Goal: Information Seeking & Learning: Learn about a topic

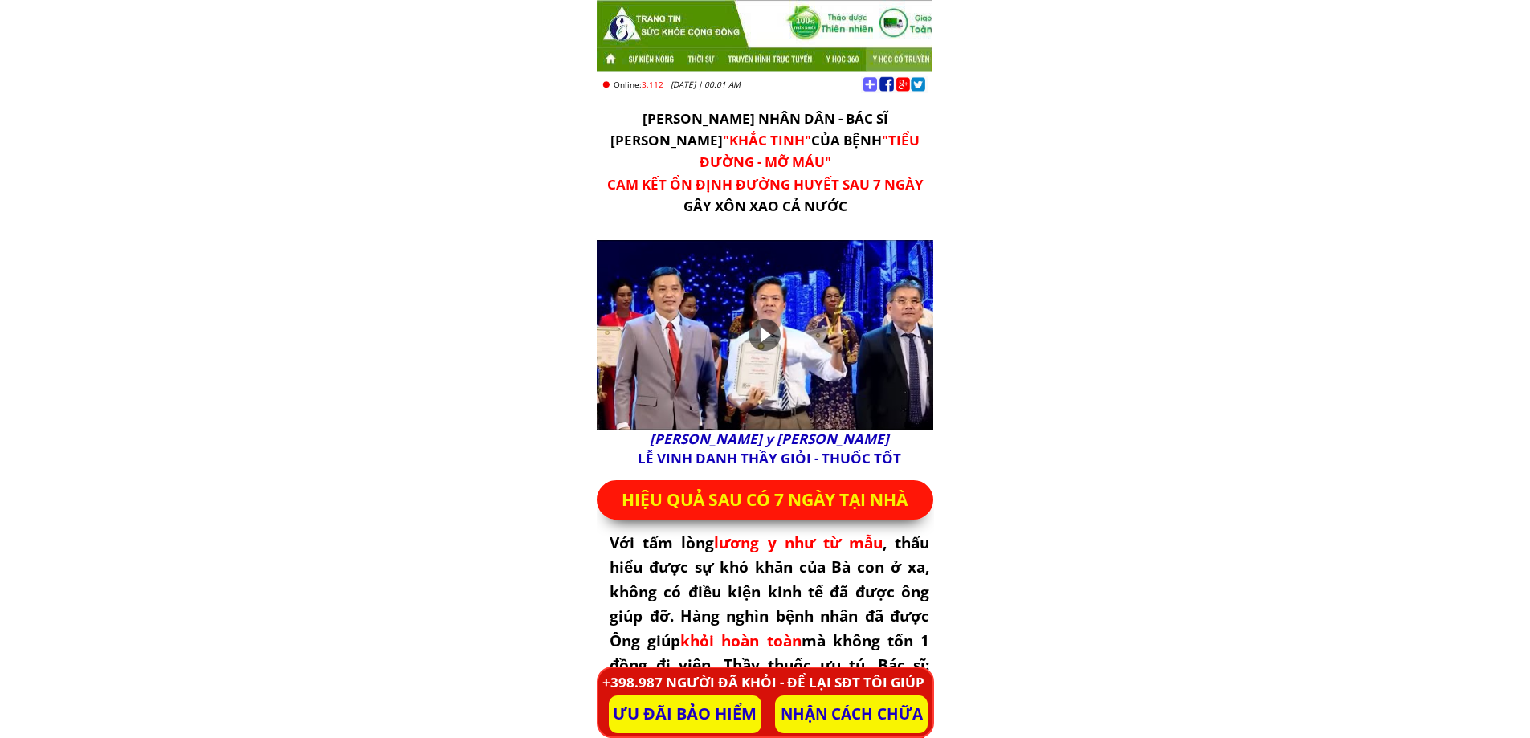
scroll to position [321, 0]
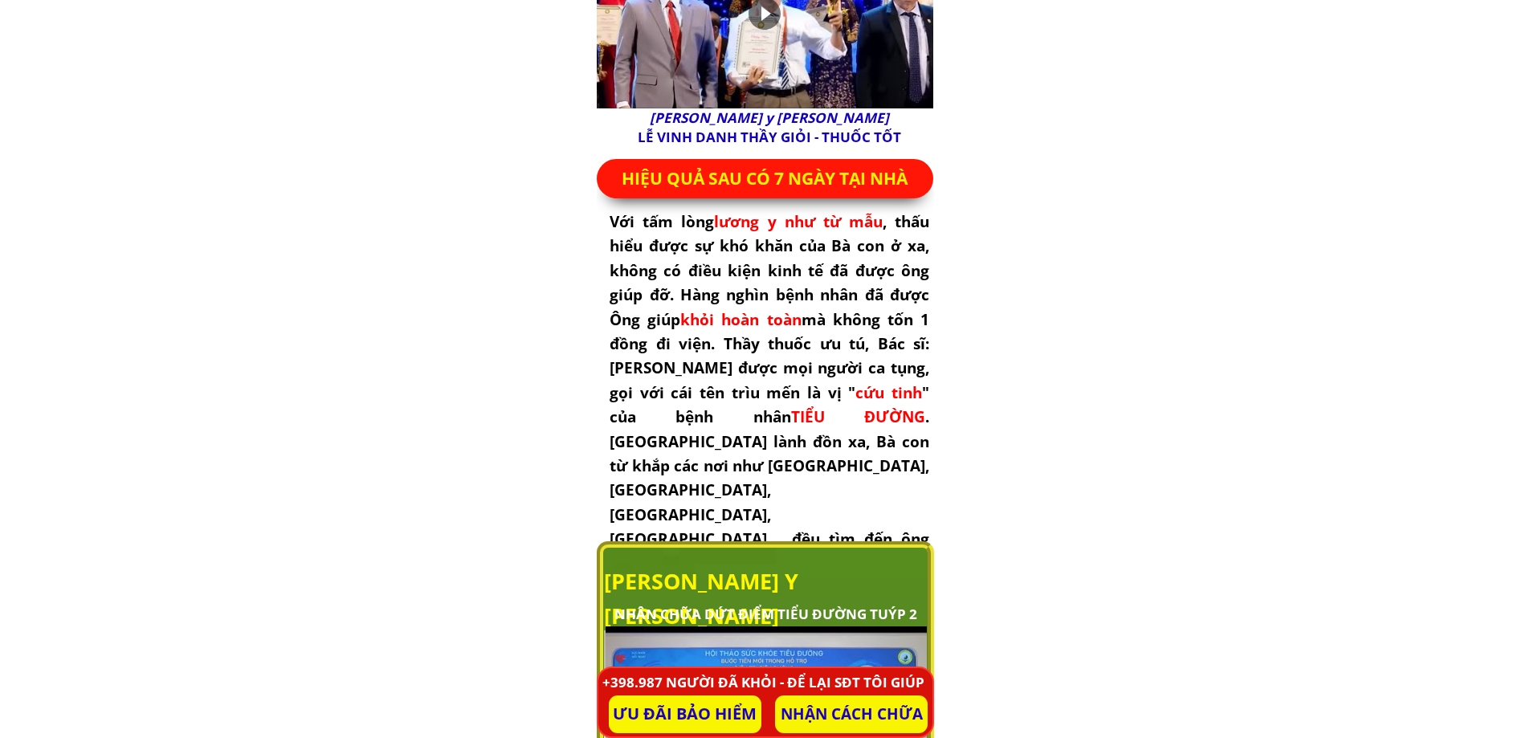
drag, startPoint x: 912, startPoint y: 469, endPoint x: 925, endPoint y: 471, distance: 13.0
click at [916, 474] on div "THẦY THUỐC NHÂN DÂN - BÁC SĨ [PERSON_NAME] NGUYÊN "KHẮC TINH" CỦA BỆNH "TI…" at bounding box center [765, 577] width 337 height 1796
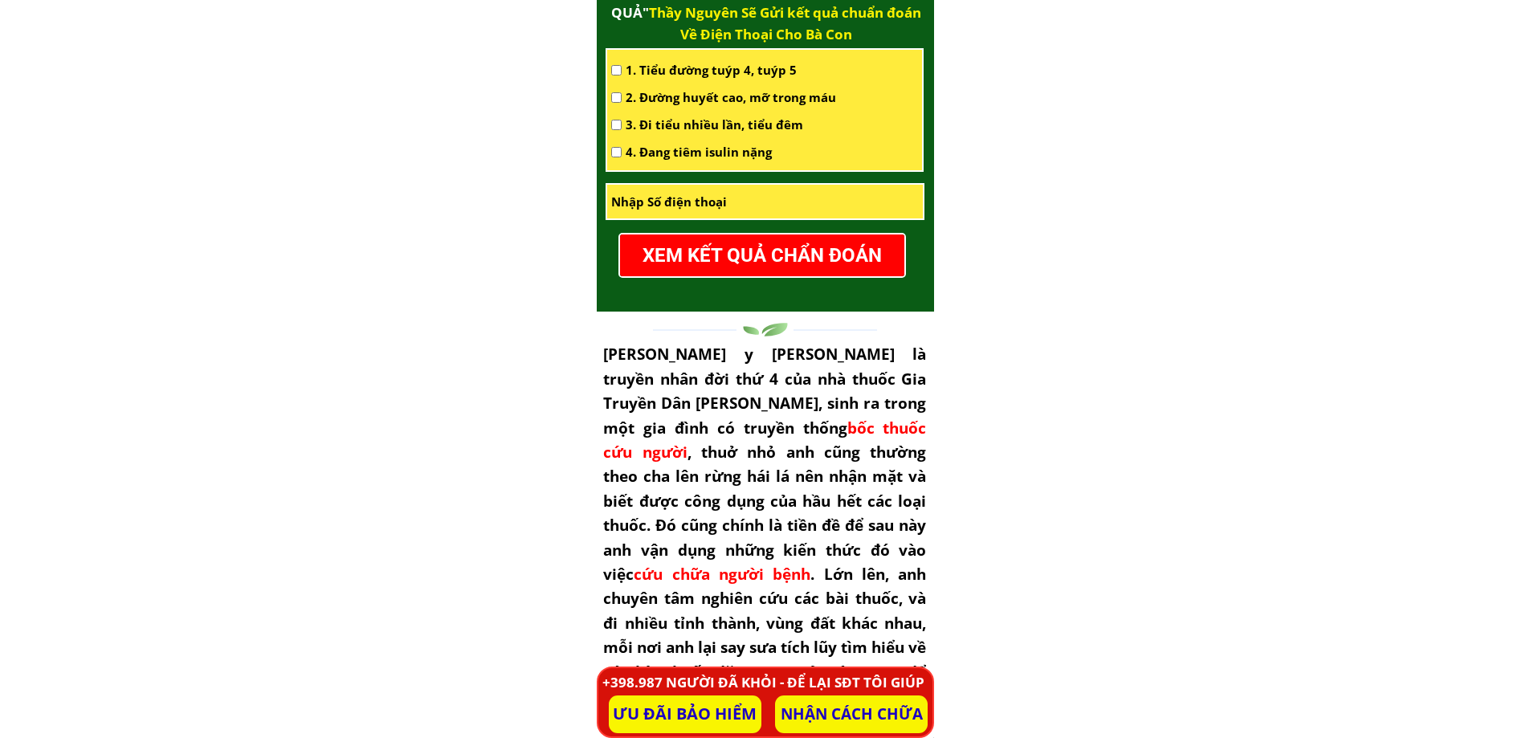
scroll to position [2249, 0]
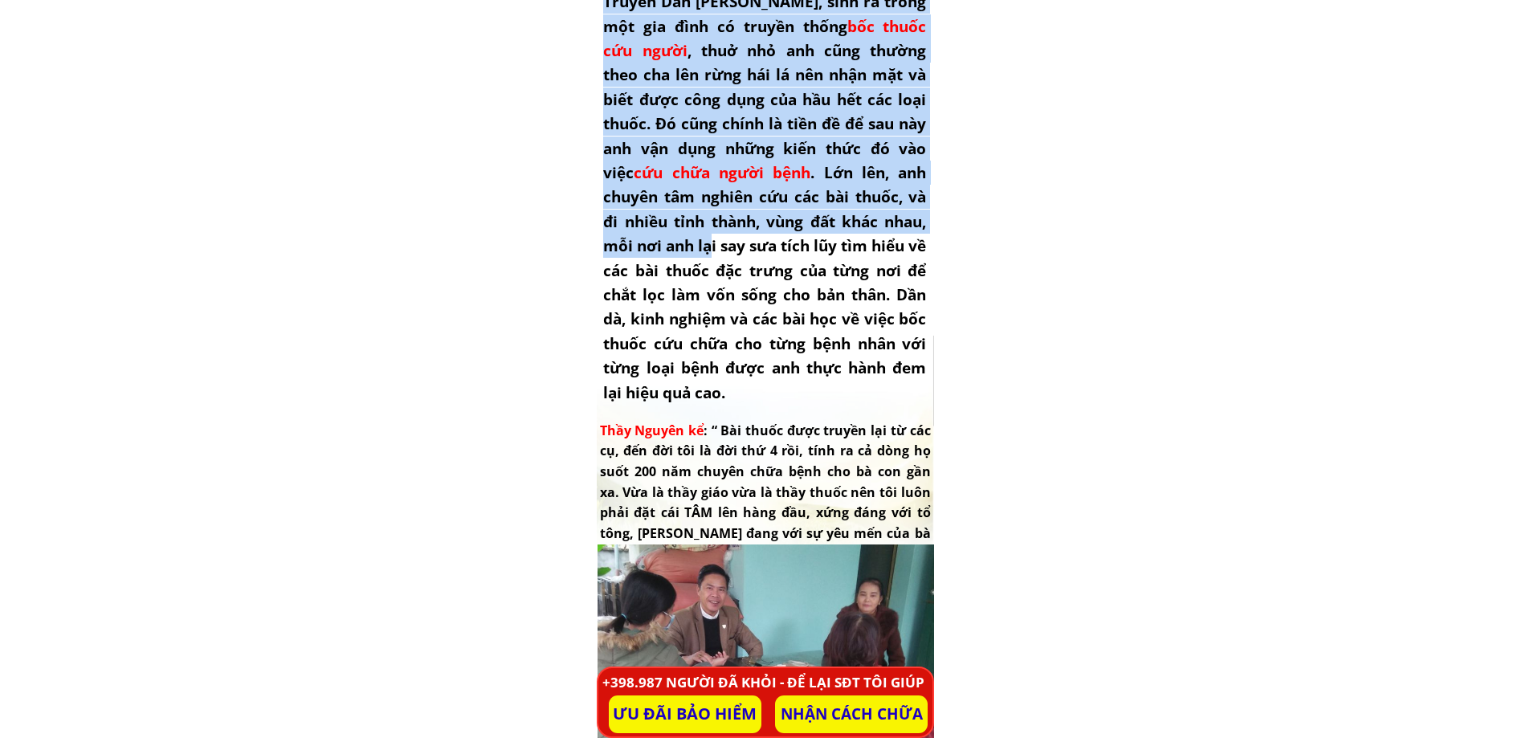
drag, startPoint x: 1131, startPoint y: 253, endPoint x: 549, endPoint y: 247, distance: 582.4
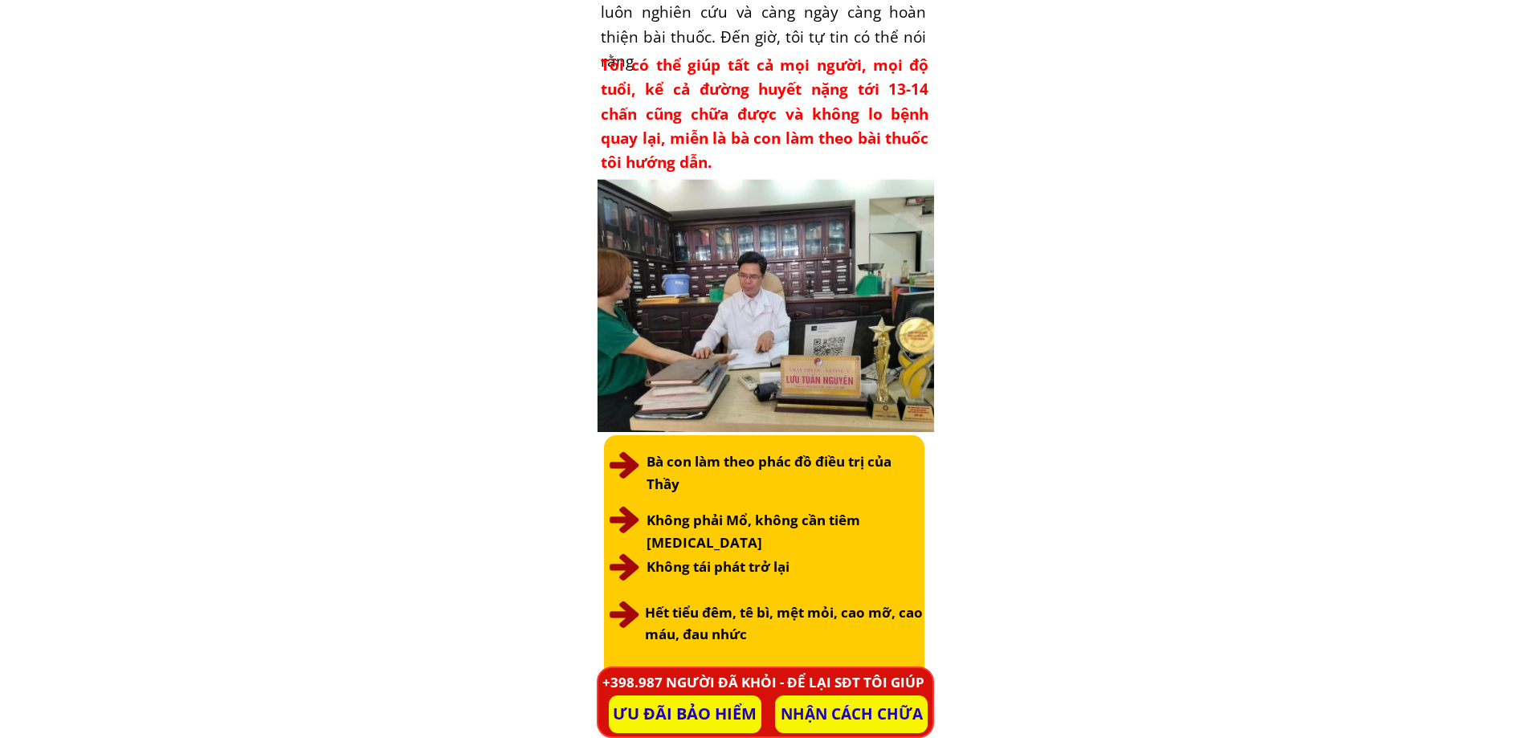
drag, startPoint x: 1022, startPoint y: 331, endPoint x: 664, endPoint y: 306, distance: 359.1
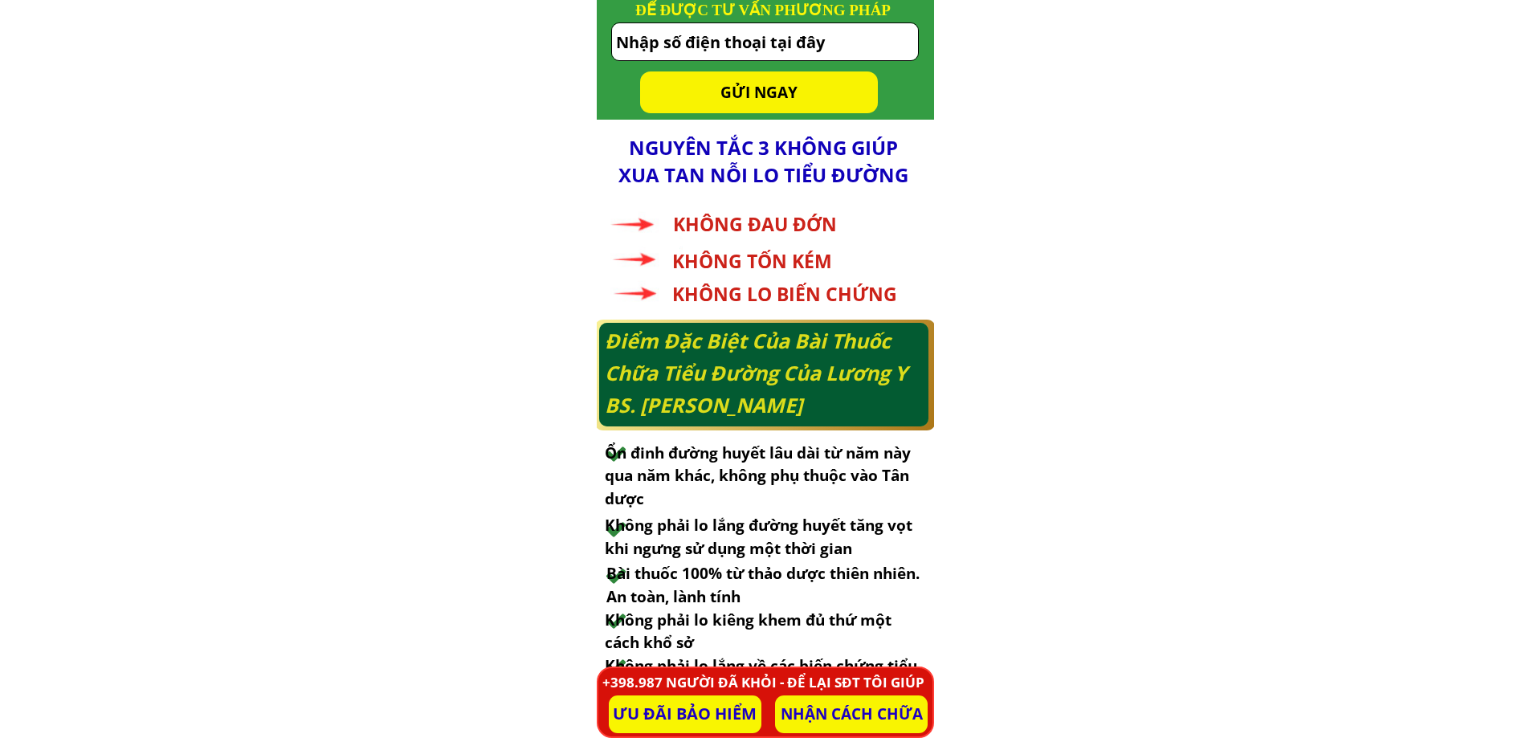
scroll to position [6989, 0]
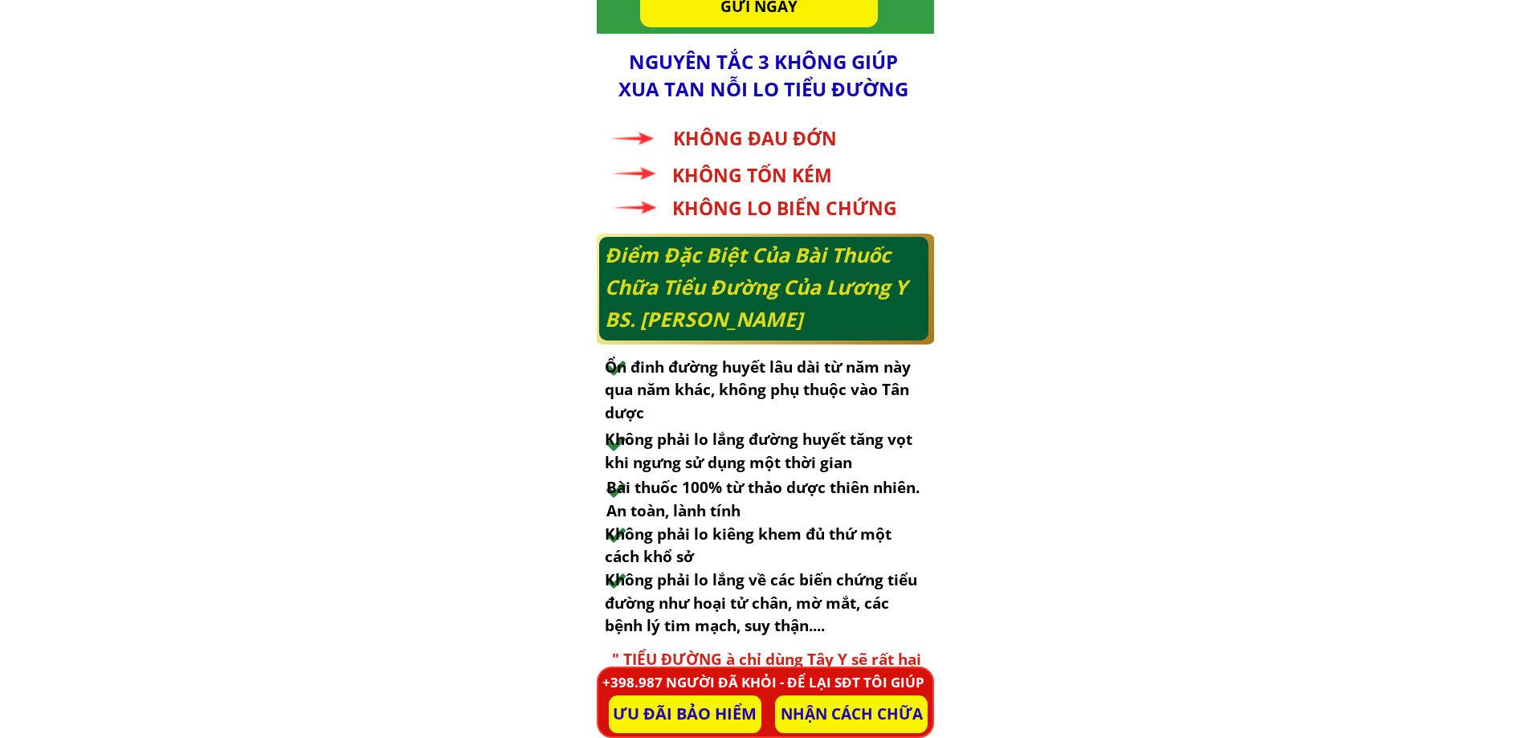
drag, startPoint x: 1047, startPoint y: 353, endPoint x: 531, endPoint y: 523, distance: 543.9
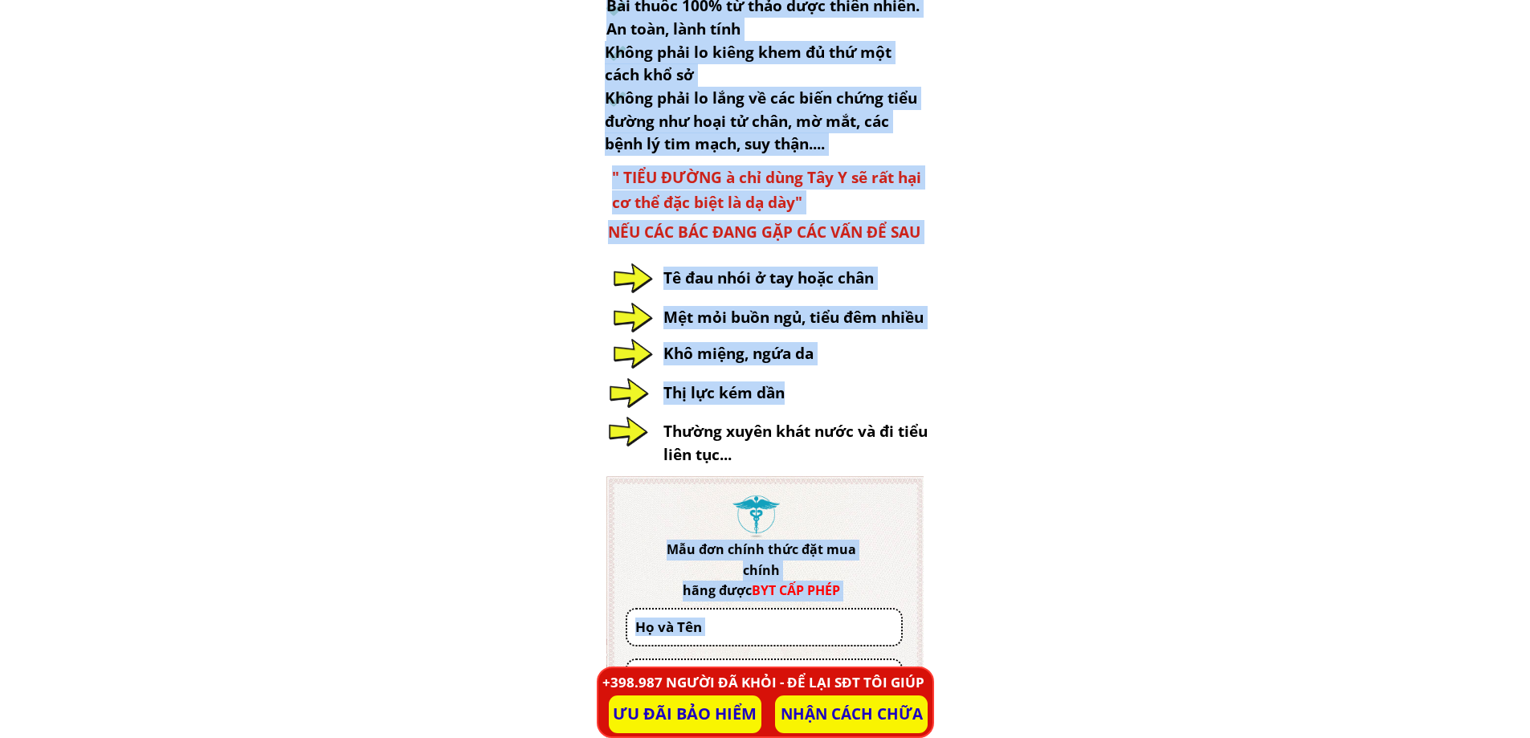
drag, startPoint x: 515, startPoint y: 51, endPoint x: 908, endPoint y: 396, distance: 522.5
click at [908, 396] on body "THẦY THUỐC NHÂN DÂN - BÁC SĨ [PERSON_NAME] NGUYÊN "KHẮC TINH" CỦA BỆNH "TI…" at bounding box center [765, 323] width 1530 height 15587
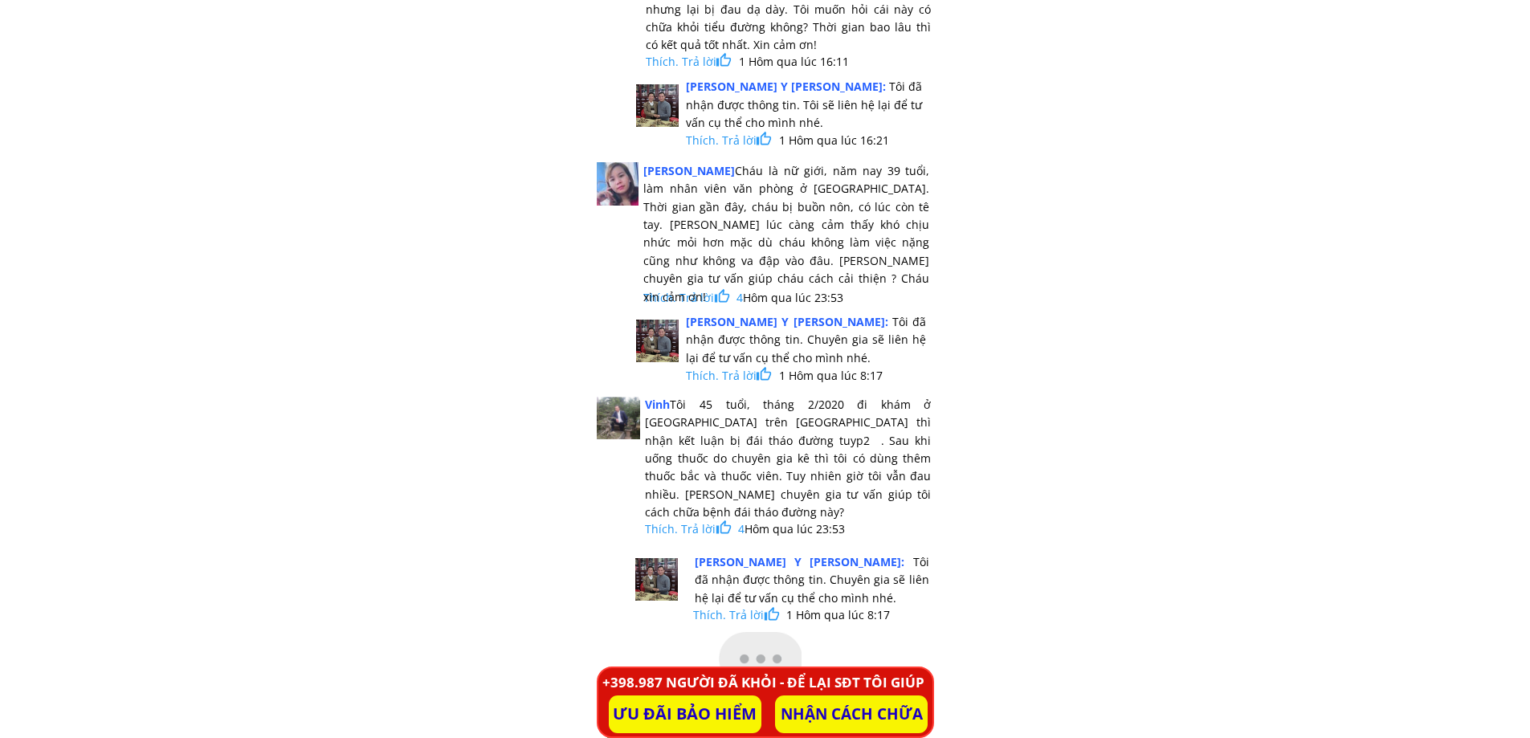
scroll to position [14298, 0]
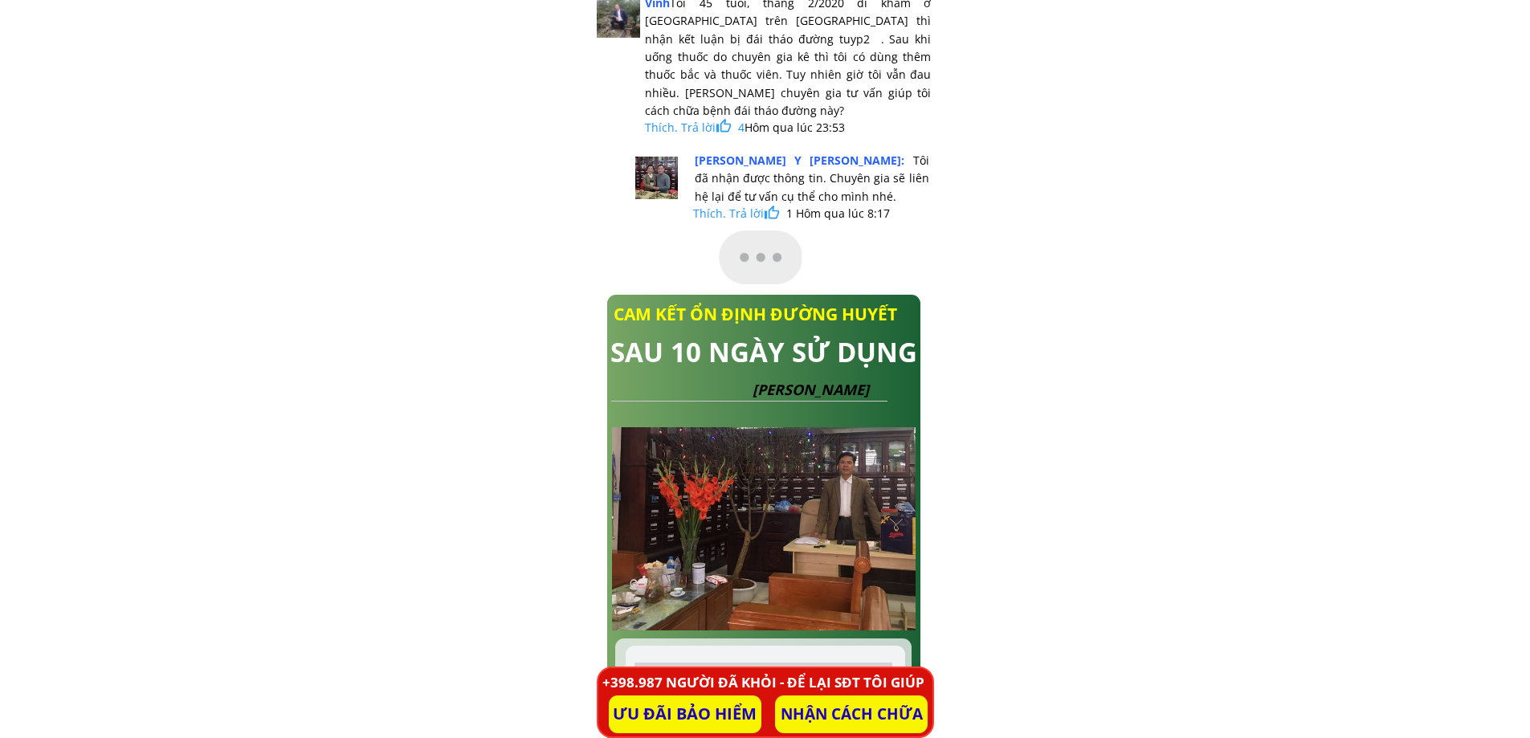
drag, startPoint x: 364, startPoint y: 145, endPoint x: 968, endPoint y: 240, distance: 611.6
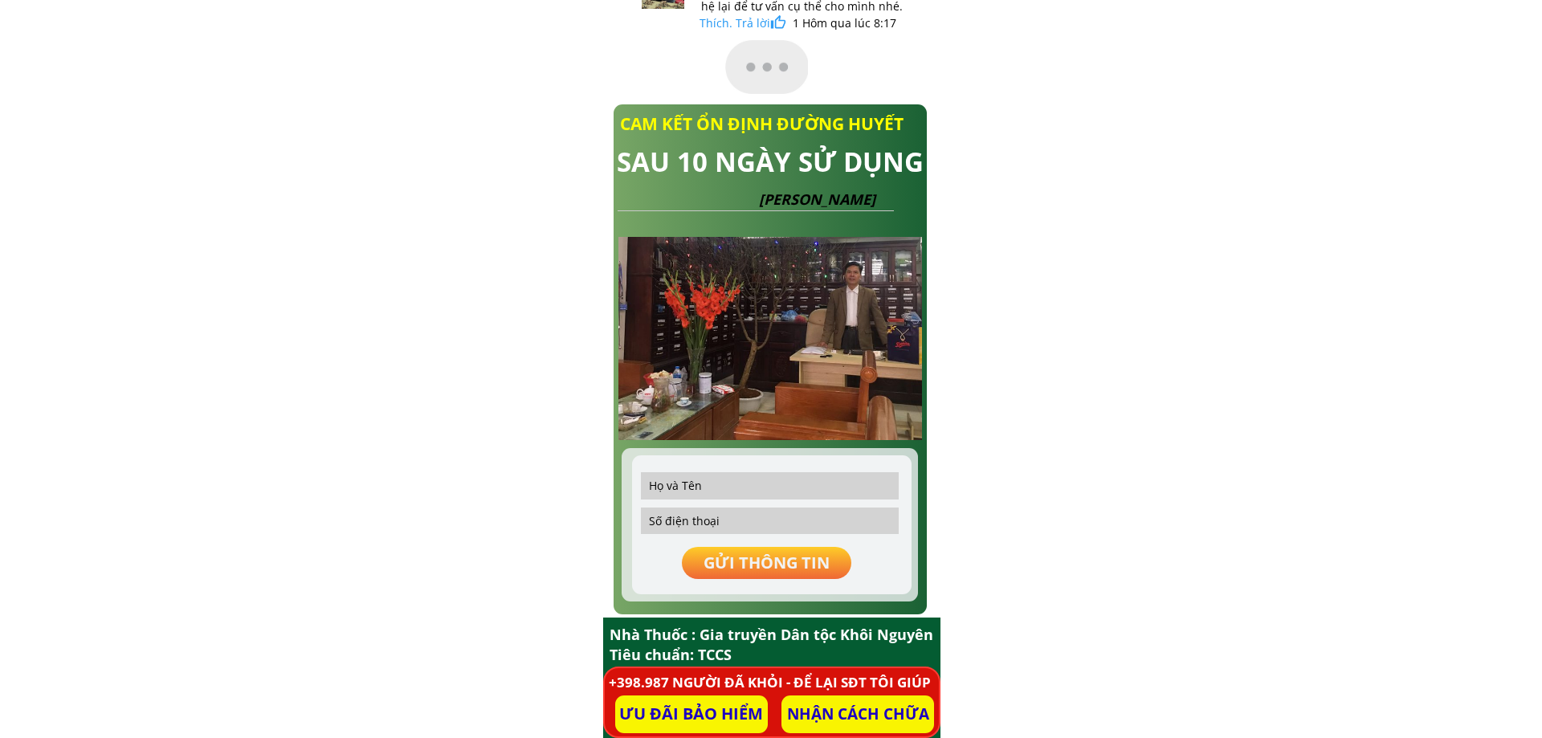
scroll to position [0, 0]
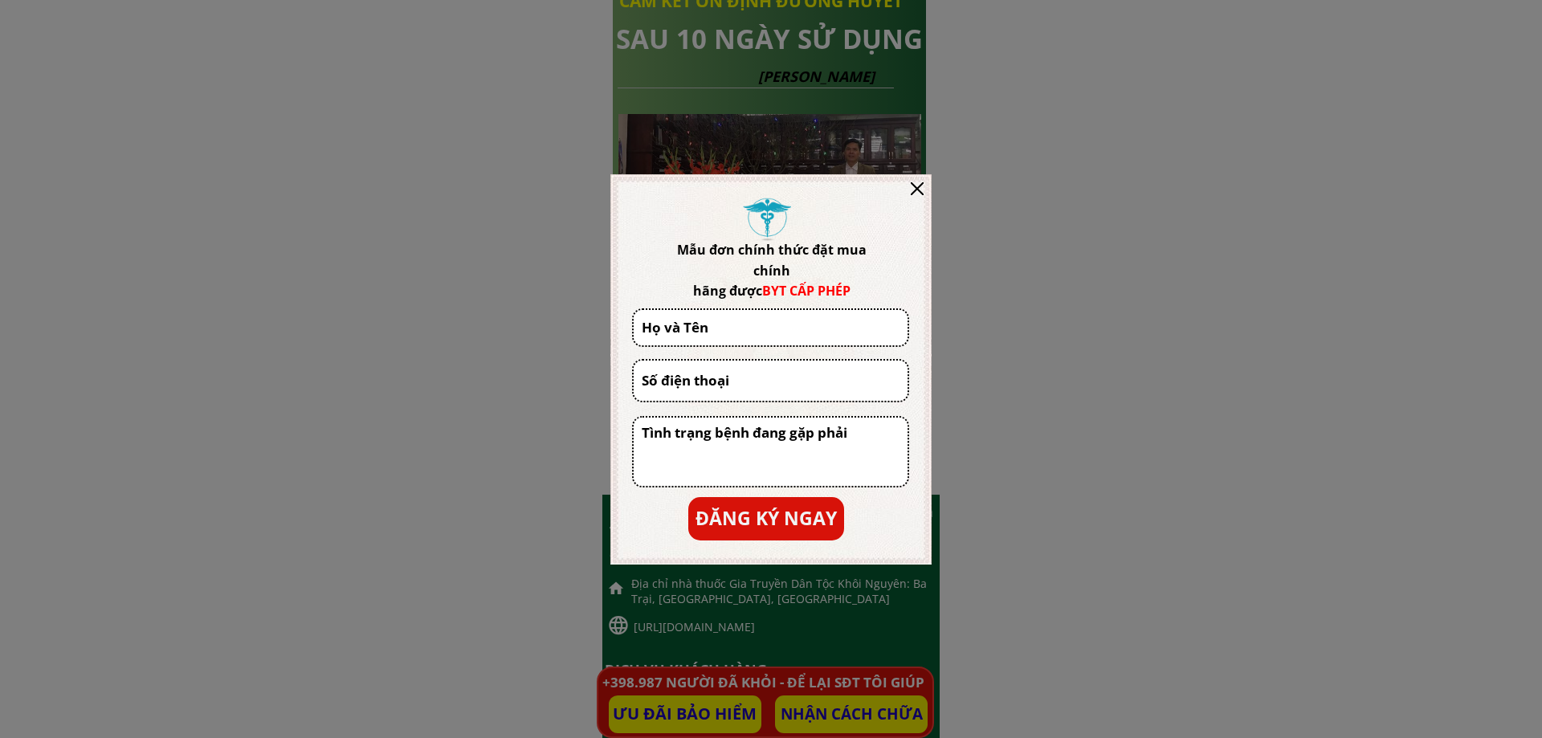
click at [918, 185] on div at bounding box center [917, 188] width 13 height 13
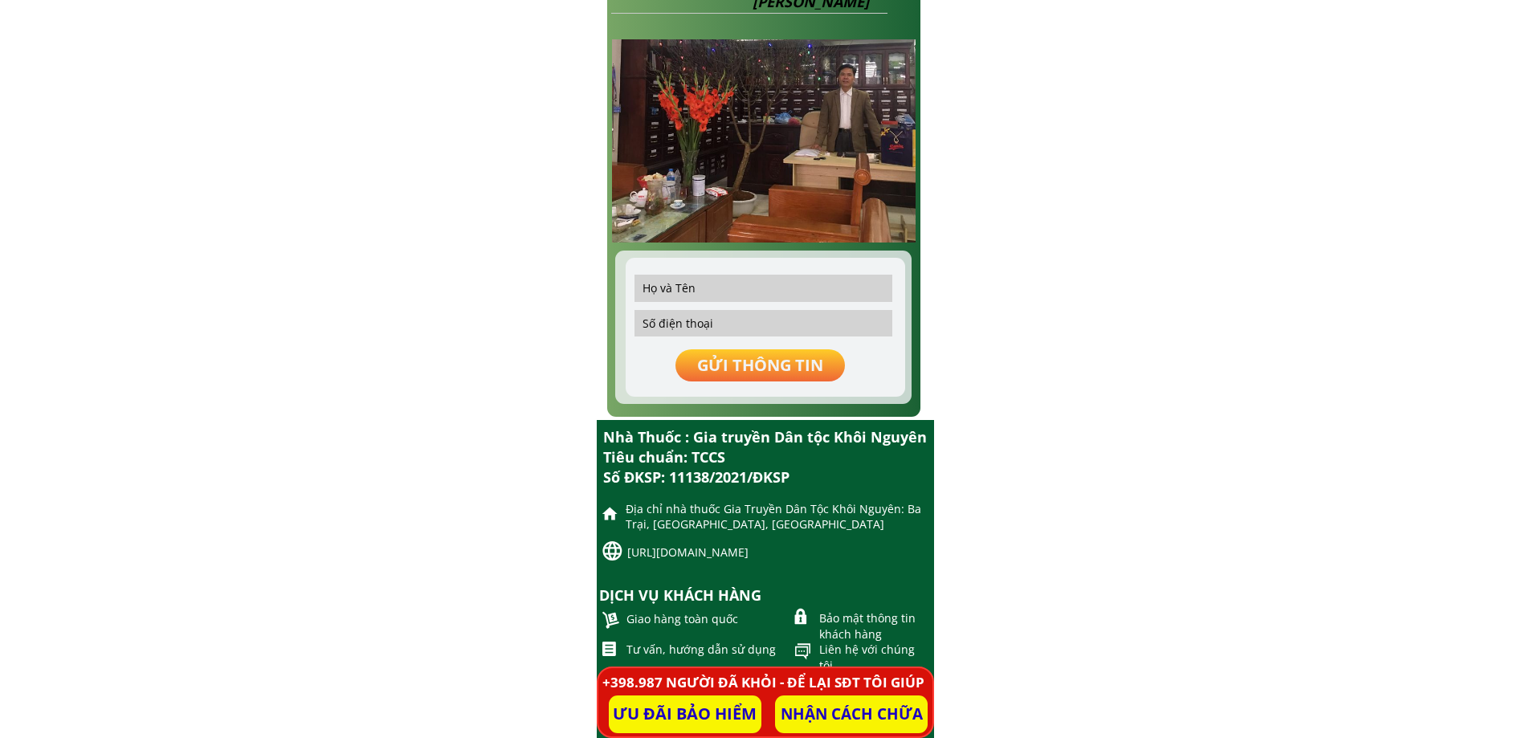
scroll to position [14849, 0]
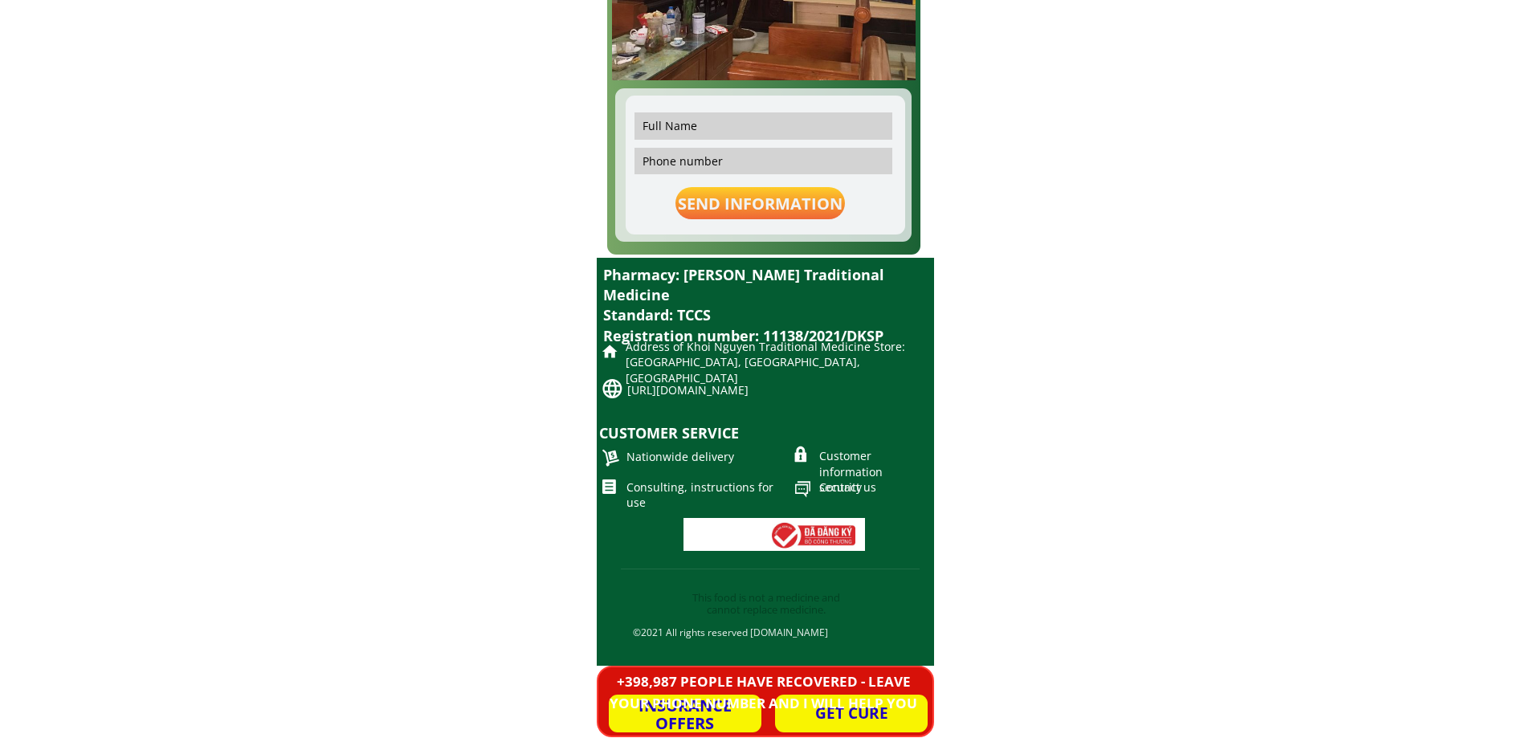
click at [842, 488] on font "Contact us" at bounding box center [847, 487] width 57 height 15
